Goal: Task Accomplishment & Management: Manage account settings

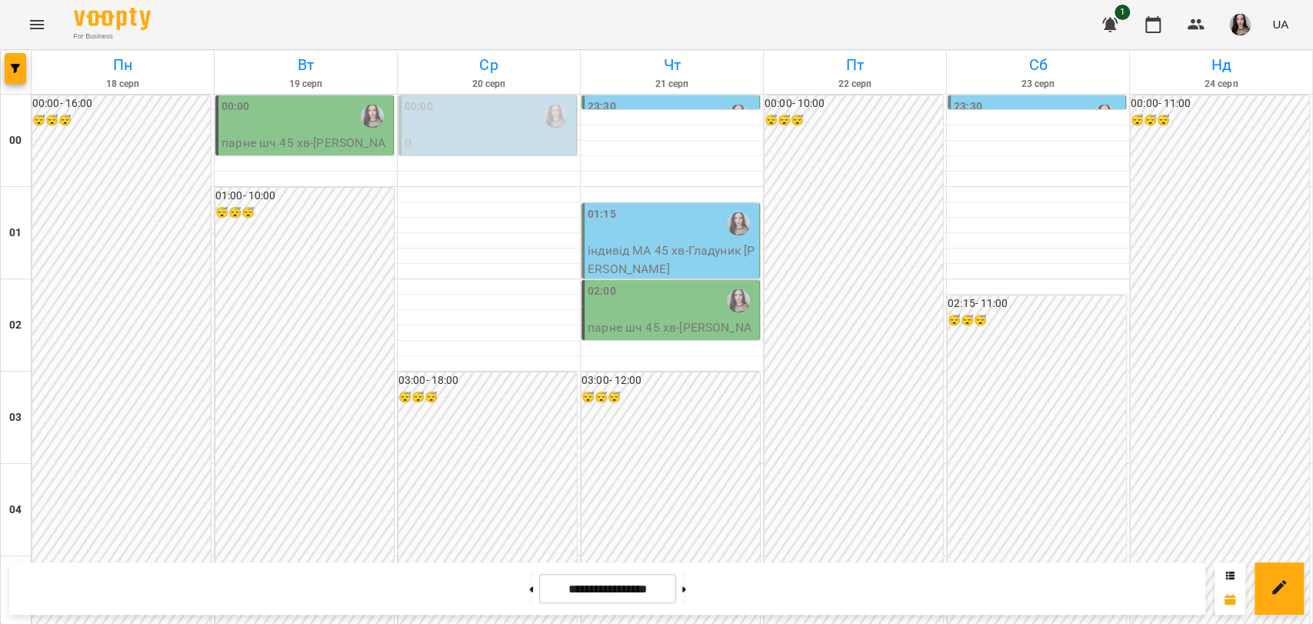
scroll to position [1180, 0]
drag, startPoint x: 0, startPoint y: 0, endPoint x: 33, endPoint y: 24, distance: 40.8
click at [33, 24] on icon "Menu" at bounding box center [37, 24] width 14 height 9
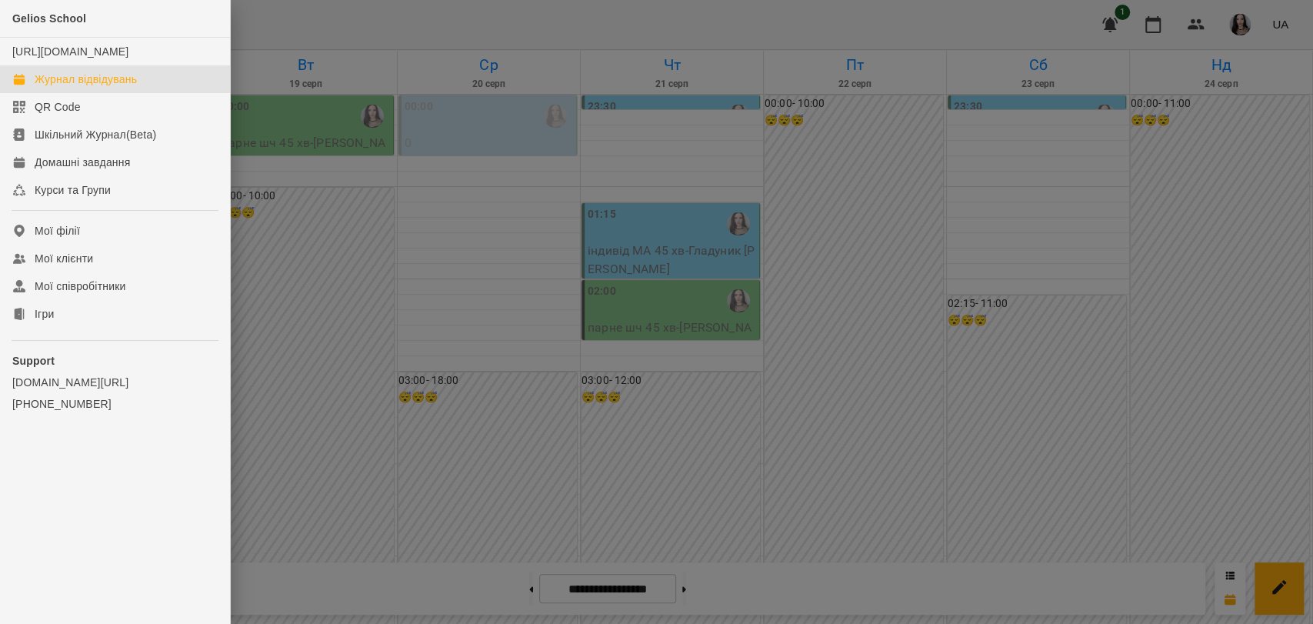
click at [82, 87] on div "Журнал відвідувань" at bounding box center [86, 79] width 102 height 15
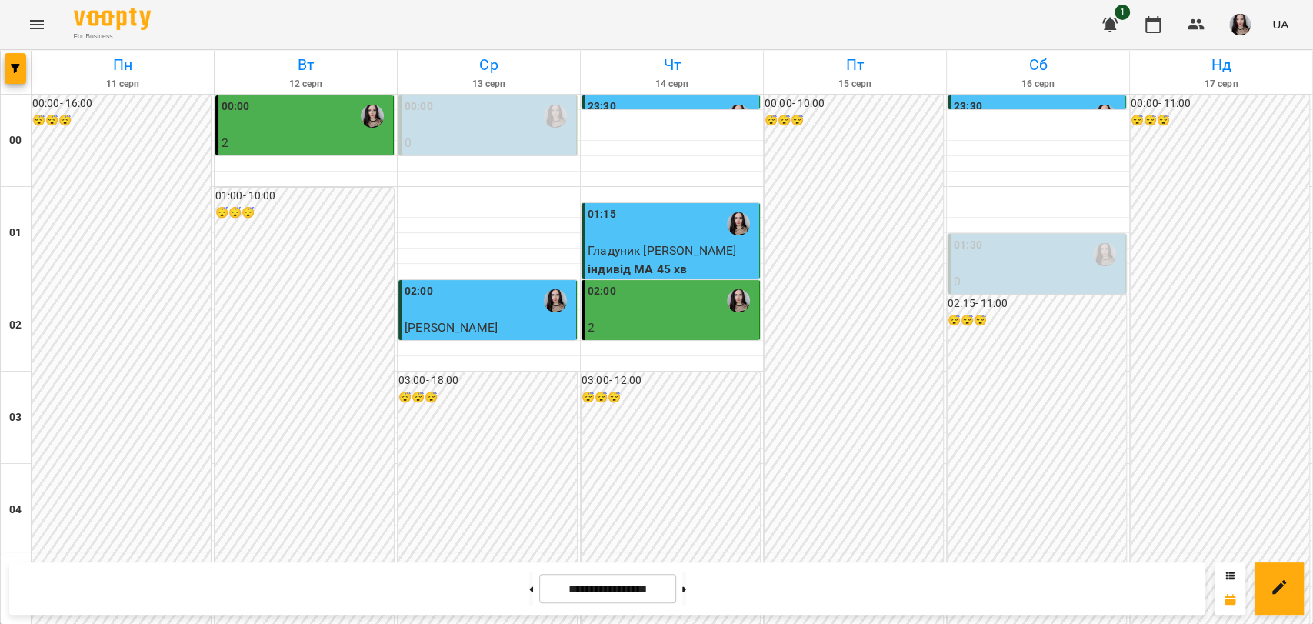
scroll to position [1339, 0]
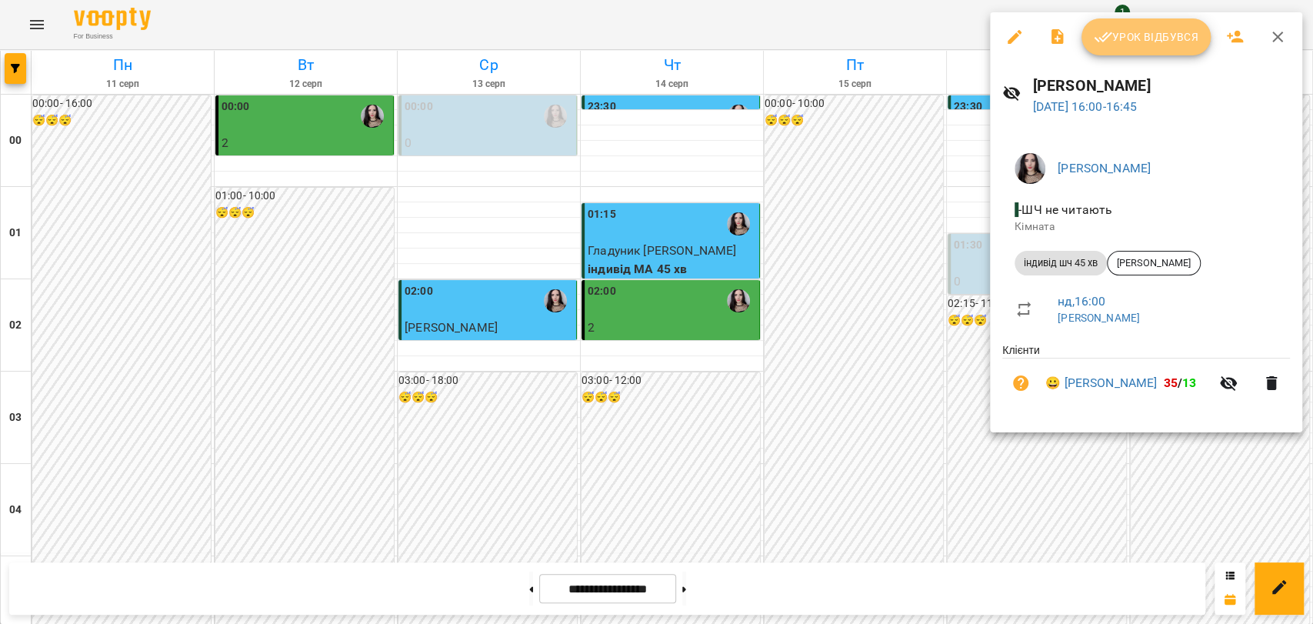
click at [1155, 40] on span "Урок відбувся" at bounding box center [1146, 37] width 105 height 18
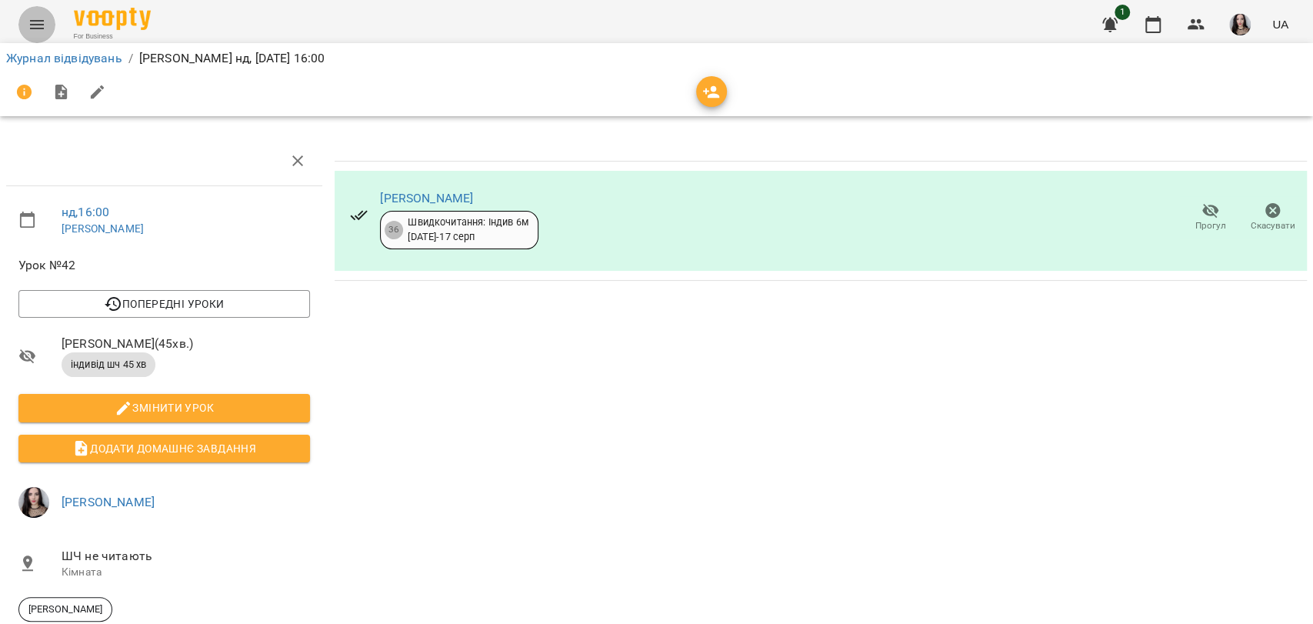
click at [37, 8] on button "Menu" at bounding box center [36, 24] width 37 height 37
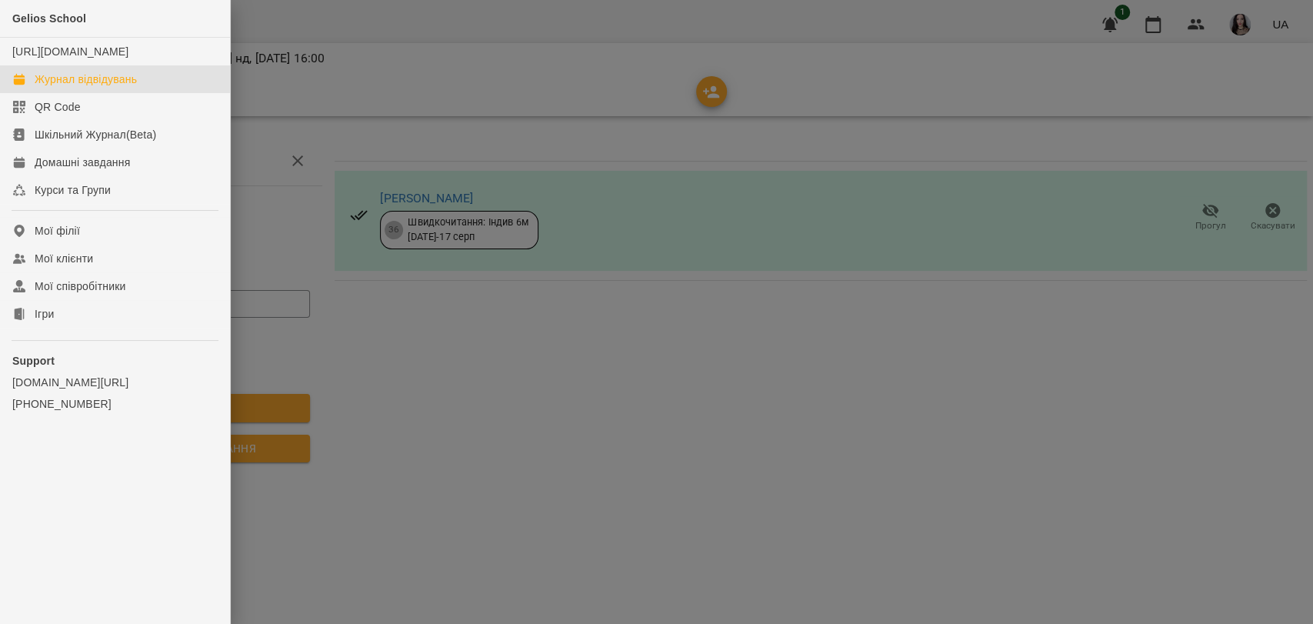
click at [78, 87] on div "Журнал відвідувань" at bounding box center [86, 79] width 102 height 15
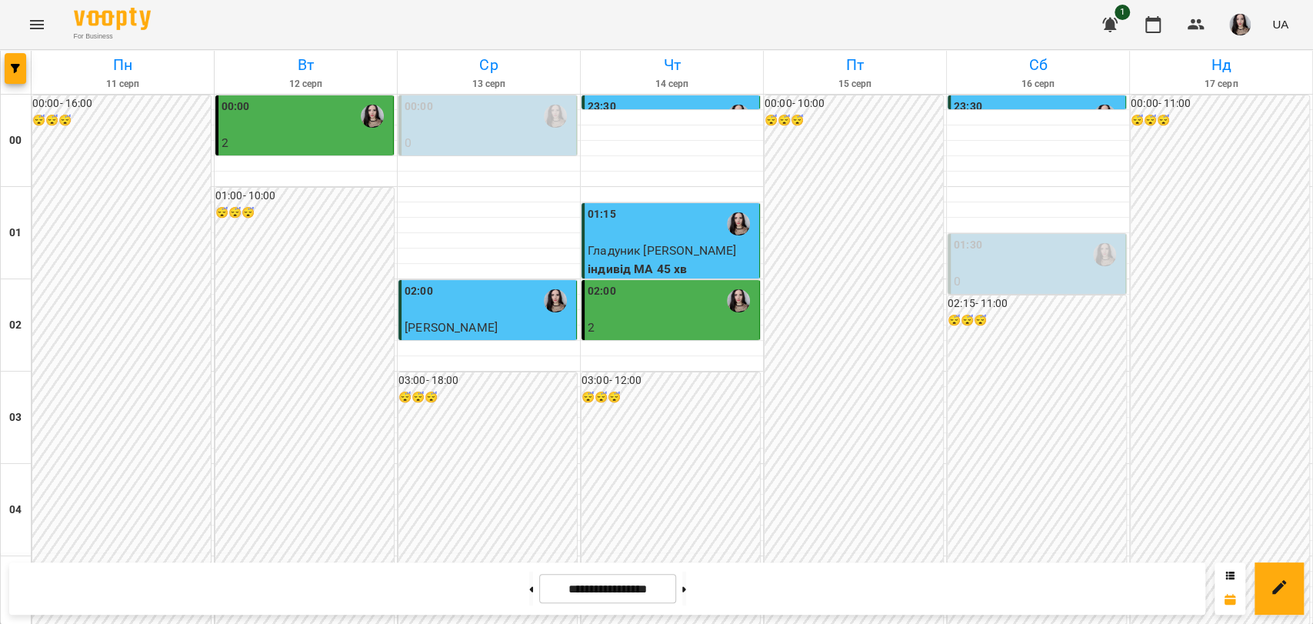
scroll to position [1755, 0]
drag, startPoint x: 1311, startPoint y: 555, endPoint x: 1311, endPoint y: 422, distance: 133.0
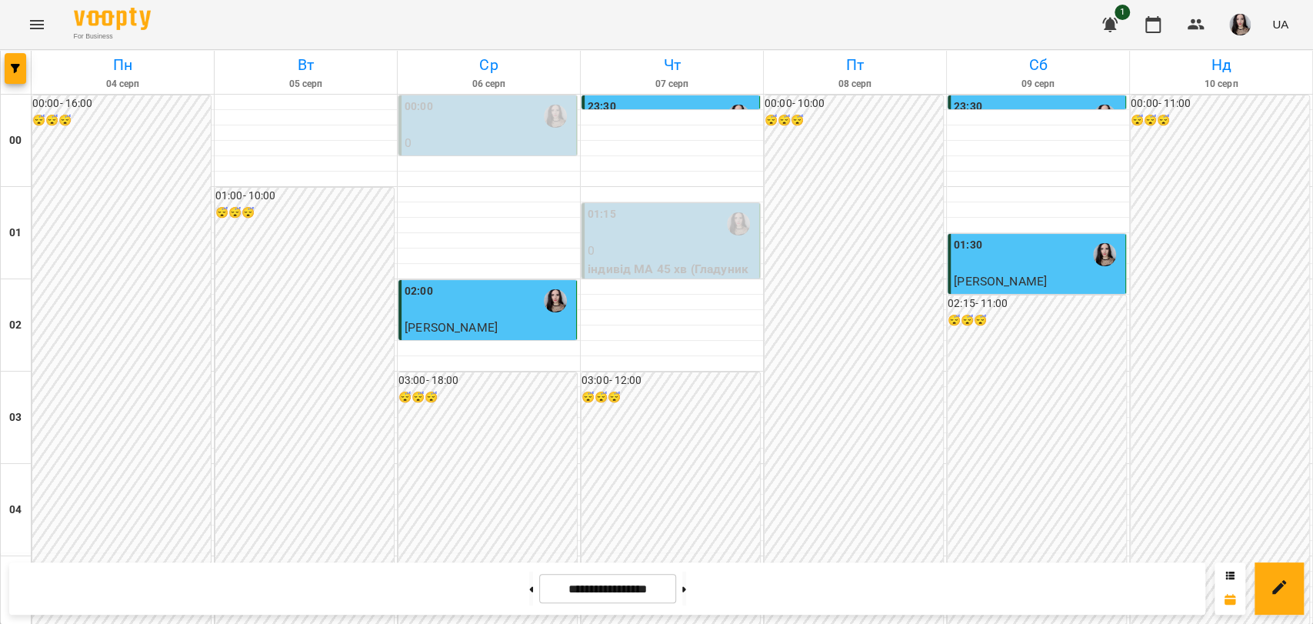
scroll to position [1440, 0]
